Goal: Task Accomplishment & Management: Manage account settings

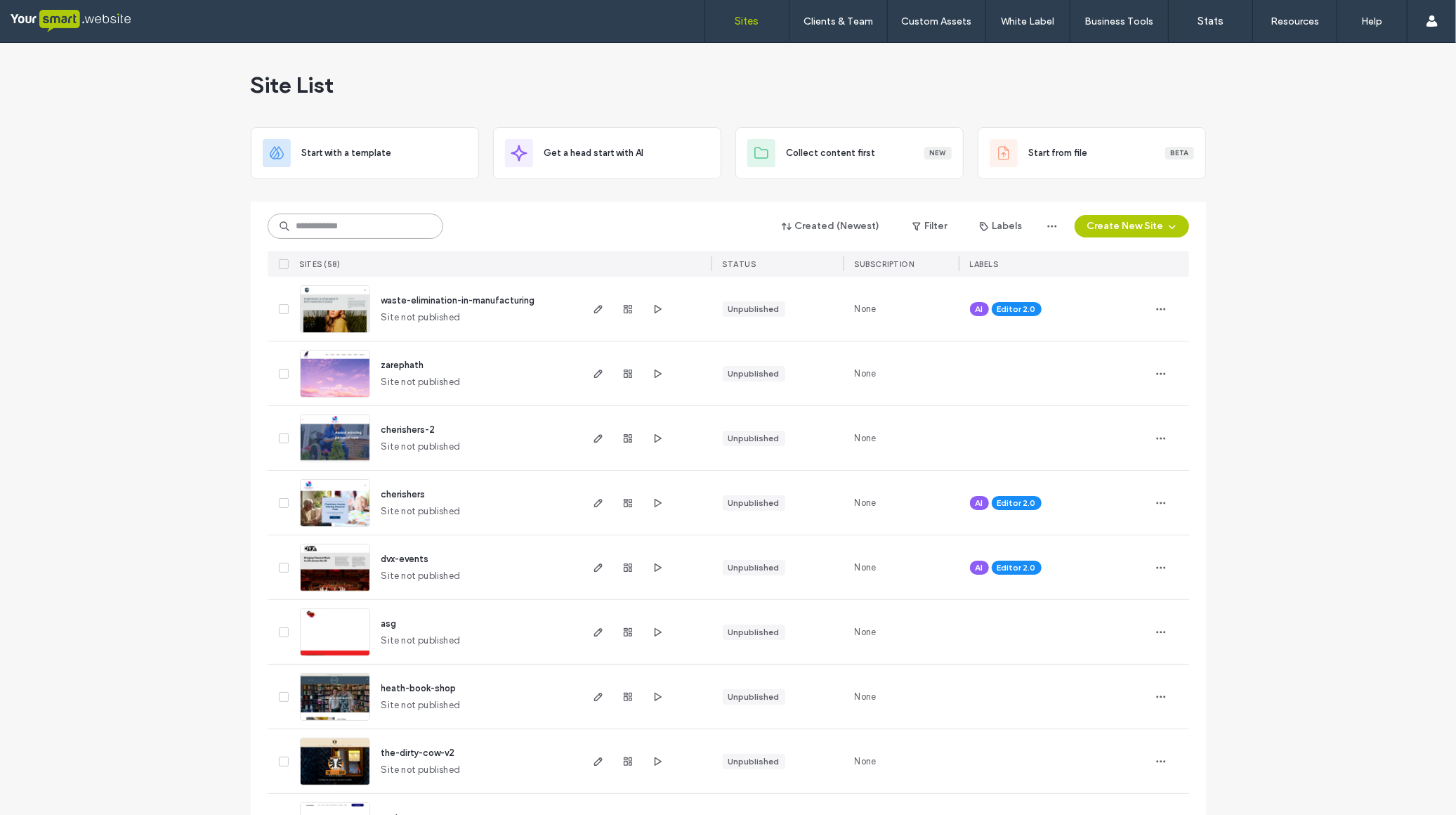
click at [354, 229] on input at bounding box center [355, 226] width 176 height 25
type input "***"
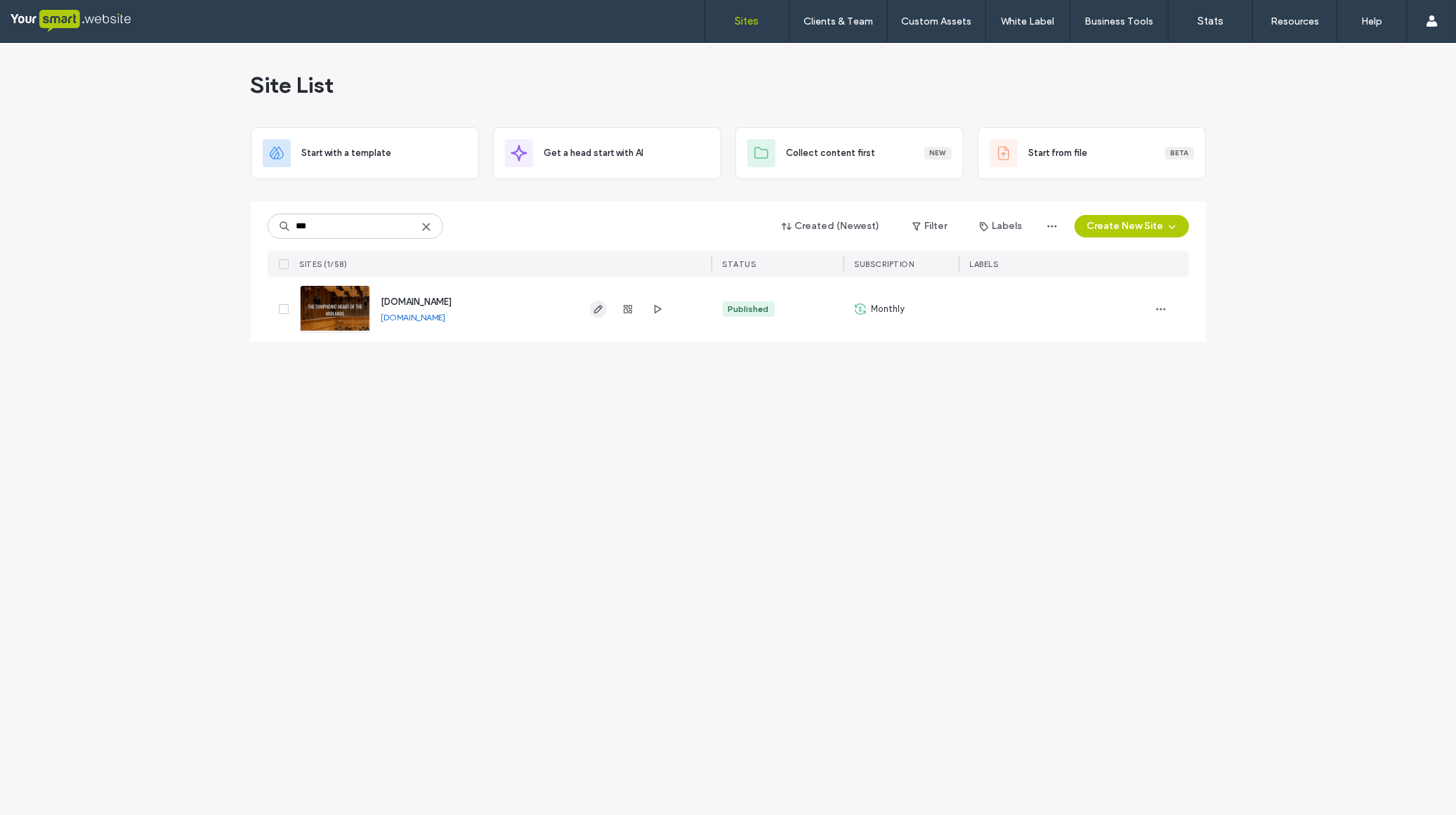
click at [594, 313] on use "button" at bounding box center [597, 308] width 8 height 8
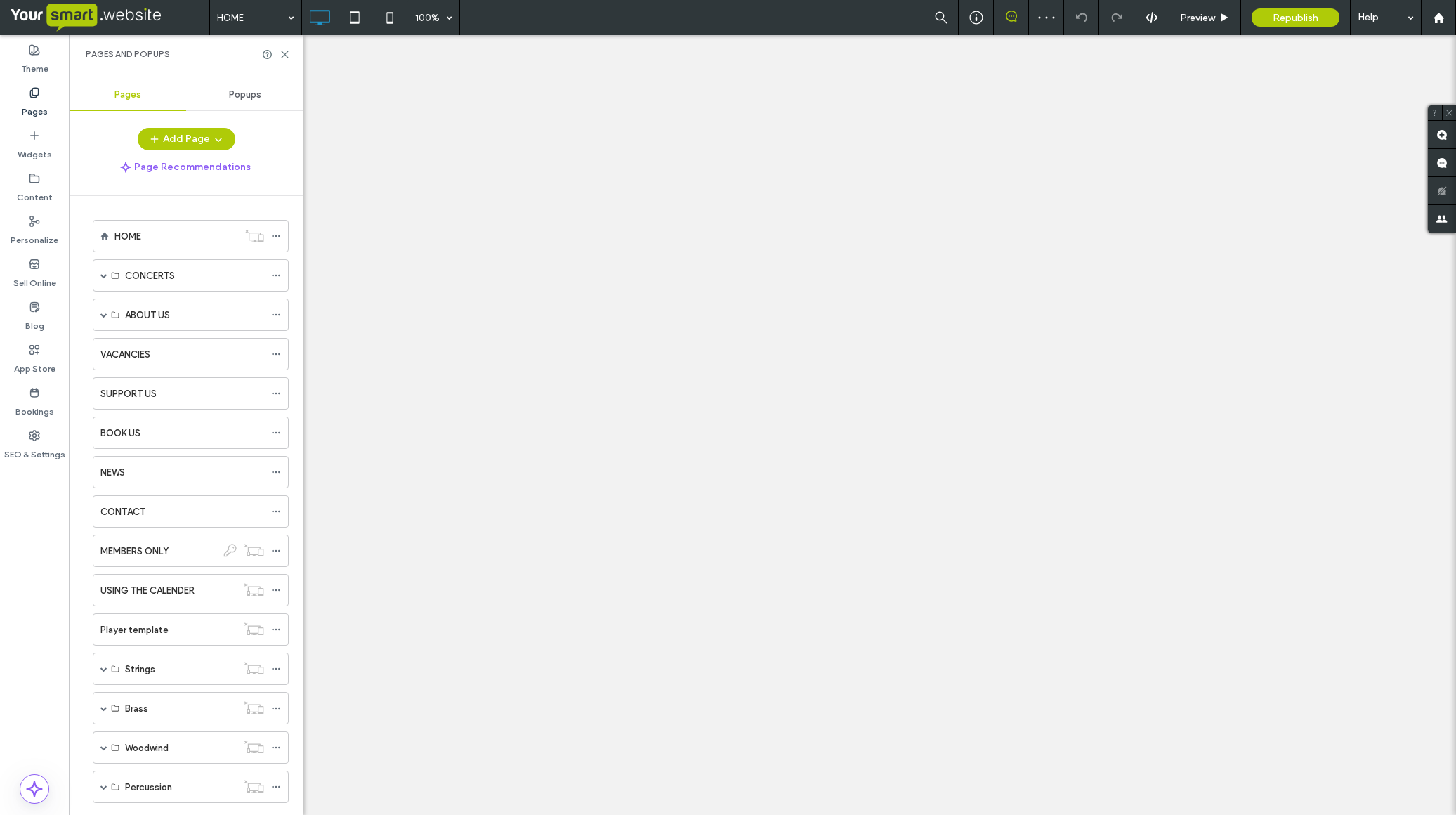
click at [144, 539] on label "MEMBERS ONLY" at bounding box center [134, 551] width 68 height 24
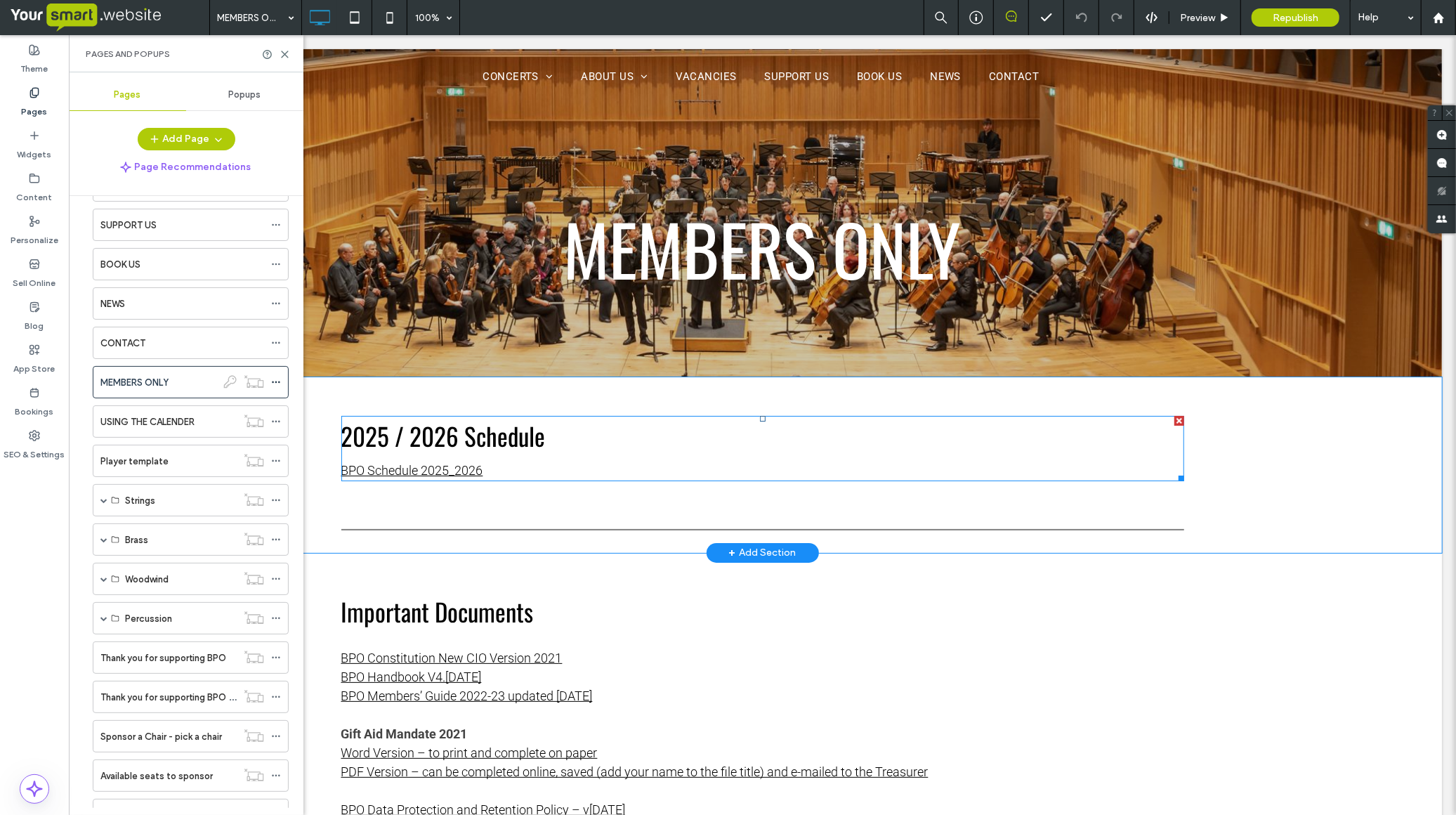
click at [413, 472] on link "BPO Schedule 2025_2026" at bounding box center [412, 469] width 142 height 14
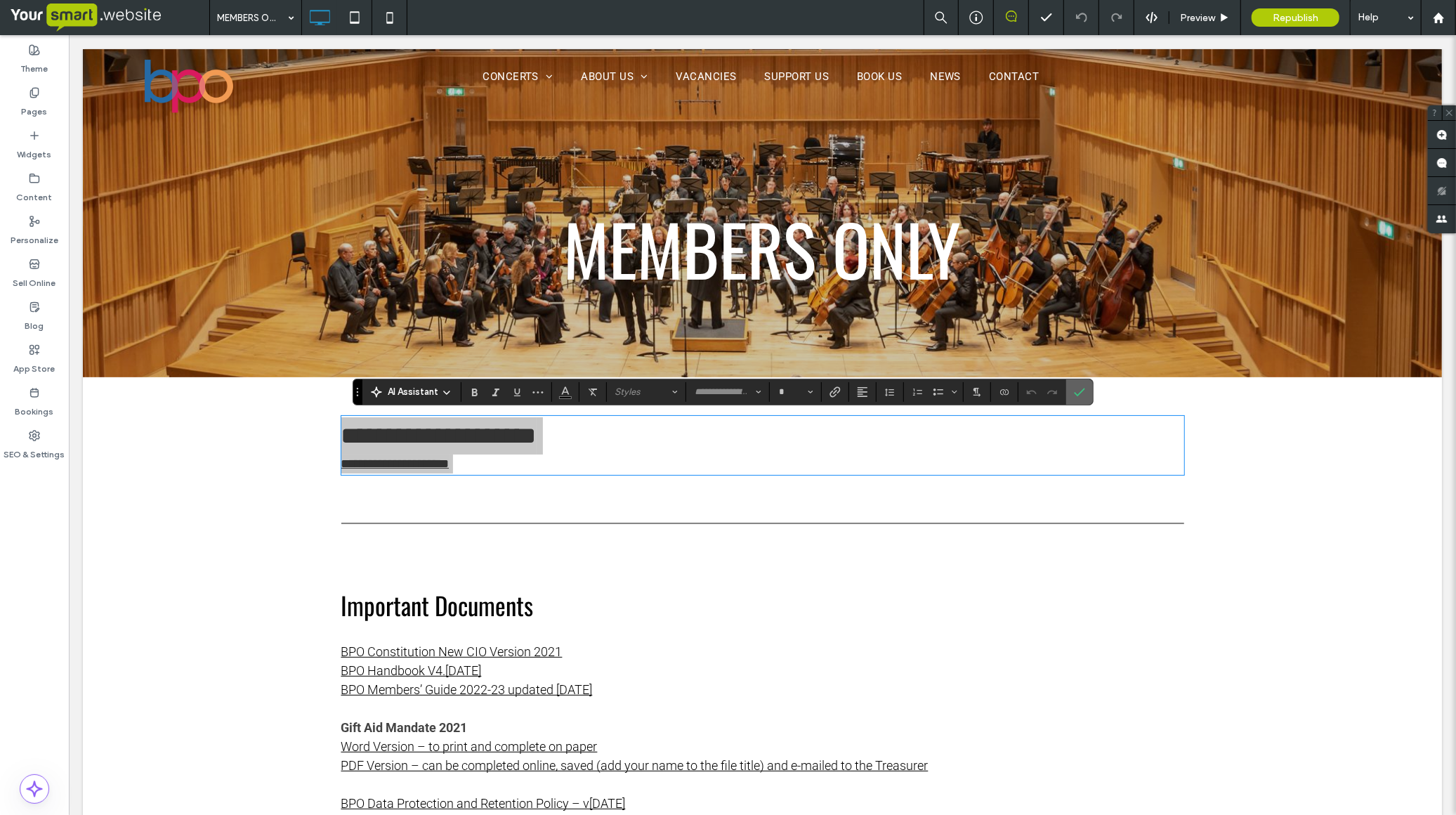
click at [1081, 388] on icon "Confirm" at bounding box center [1079, 392] width 12 height 12
